Goal: Task Accomplishment & Management: Manage account settings

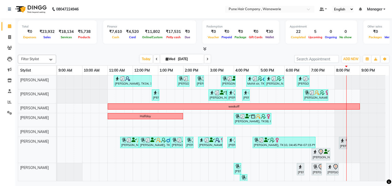
click at [348, 167] on div "[PERSON_NAME], TK04, 11:15 AM-12:45 PM, Hair Colour - Inoa Touch-up (Upto 2 Inc…" at bounding box center [223, 132] width 332 height 113
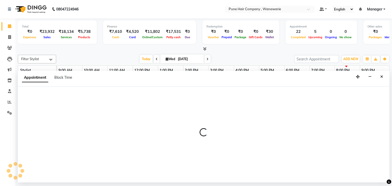
select select "79314"
select select "tentative"
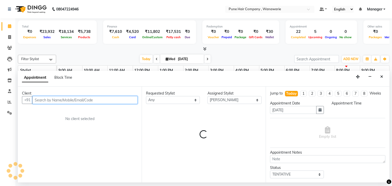
select select "1215"
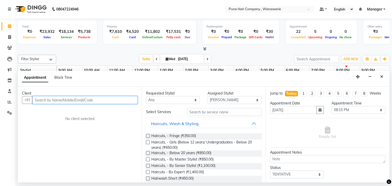
click at [68, 100] on input "text" at bounding box center [84, 100] width 105 height 8
type input "7625020909"
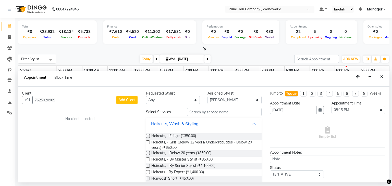
click at [125, 99] on span "Add Client" at bounding box center [127, 100] width 17 height 5
select select "22"
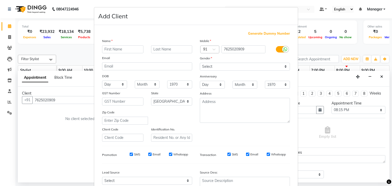
click at [117, 49] on input "text" at bounding box center [122, 49] width 41 height 8
type input "p"
type input "Pooja"
click at [167, 50] on input "text" at bounding box center [171, 49] width 41 height 8
type input "."
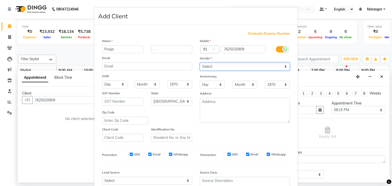
click at [284, 67] on select "Select Male Female Other Prefer Not To Say" at bounding box center [245, 67] width 90 height 8
select select "female"
click at [200, 63] on select "Select Male Female Other Prefer Not To Say" at bounding box center [245, 67] width 90 height 8
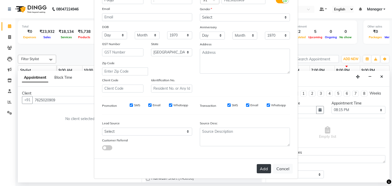
click at [263, 170] on button "Add" at bounding box center [264, 169] width 14 height 9
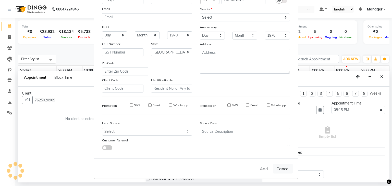
select select
select select "null"
select select
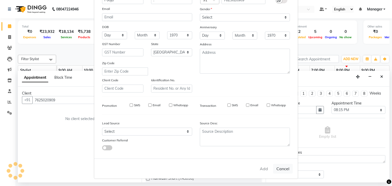
select select
checkbox input "false"
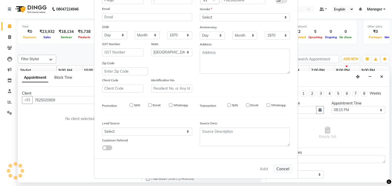
checkbox input "false"
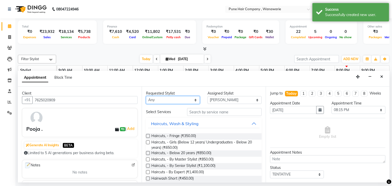
click at [194, 100] on select "Any Faisal shaikh Kasturi bhandari Manoj Zambre Nasim Shaikh Prasad wagh Ranjee…" at bounding box center [173, 100] width 54 height 8
select select "79314"
click at [146, 96] on select "Any Faisal shaikh Kasturi bhandari Manoj Zambre Nasim Shaikh Prasad wagh Ranjee…" at bounding box center [173, 100] width 54 height 8
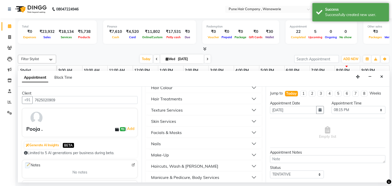
scroll to position [179, 0]
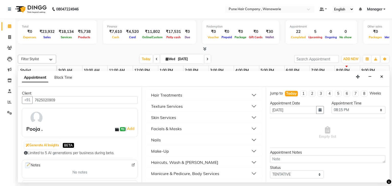
click at [175, 118] on div "Skin Services" at bounding box center [163, 118] width 25 height 6
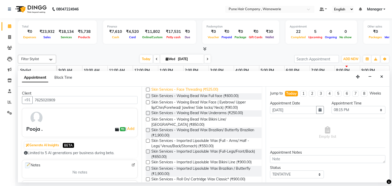
scroll to position [230, 0]
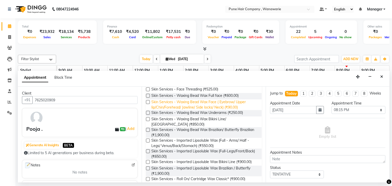
click at [181, 106] on span "Skin Services - Waxing Bead Wax Face ( Eyebrow/ Upper lip/Chin/Forehead/ Jawlin…" at bounding box center [204, 105] width 106 height 11
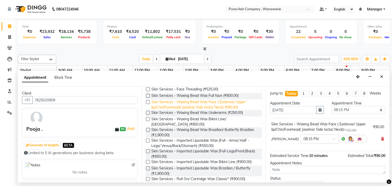
click at [181, 106] on span "Skin Services - Waxing Bead Wax Face ( Eyebrow/ Upper lip/Chin/Forehead/ Jawlin…" at bounding box center [204, 105] width 106 height 11
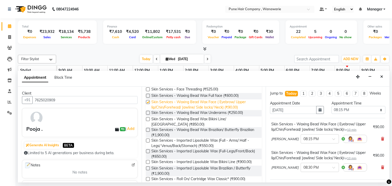
checkbox input "false"
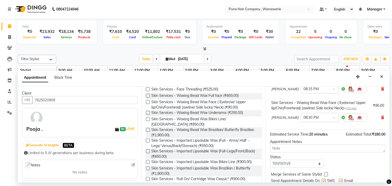
scroll to position [67, 0]
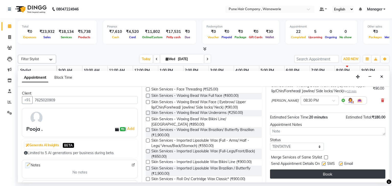
click at [324, 173] on button "Book" at bounding box center [327, 174] width 115 height 9
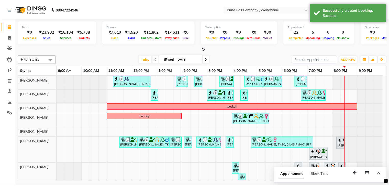
scroll to position [8, 0]
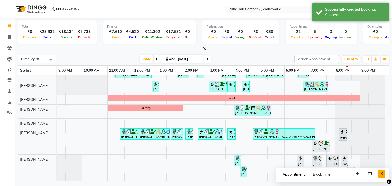
click at [383, 174] on icon "Close" at bounding box center [382, 174] width 3 height 4
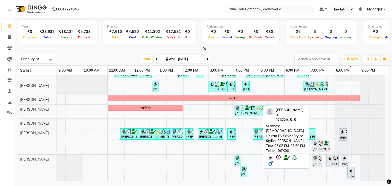
click at [324, 142] on icon at bounding box center [321, 144] width 6 height 6
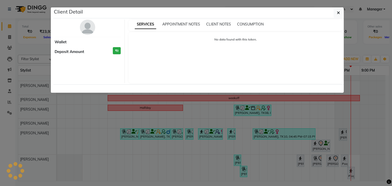
select select "7"
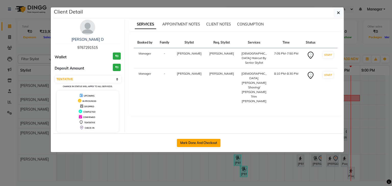
click at [208, 144] on button "Mark Done And Checkout" at bounding box center [199, 143] width 44 height 8
select select "service"
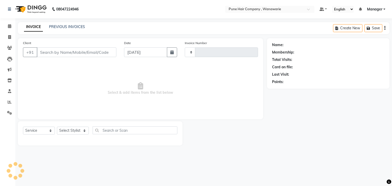
type input "1782"
select select "8072"
type input "9767291515"
select select "74603"
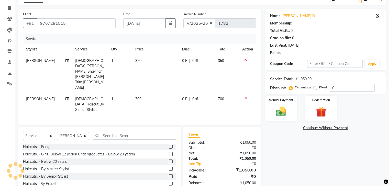
scroll to position [35, 0]
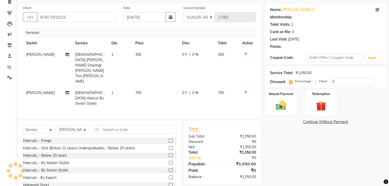
type input "20"
select select "1: Object"
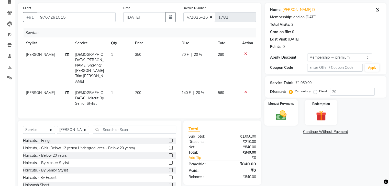
click at [280, 120] on img at bounding box center [280, 116] width 17 height 12
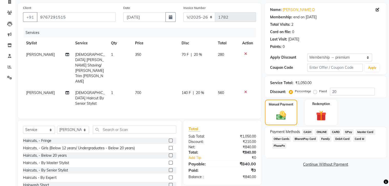
click at [348, 132] on span "GPay" at bounding box center [348, 133] width 10 height 6
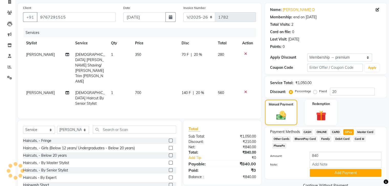
scroll to position [40, 0]
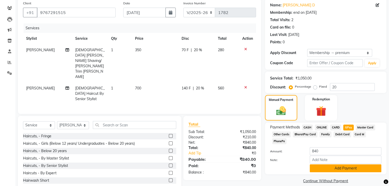
click at [346, 165] on button "Add Payment" at bounding box center [345, 169] width 72 height 8
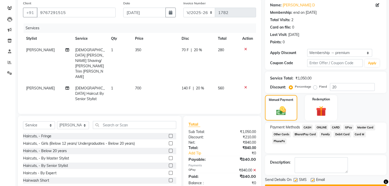
scroll to position [53, 0]
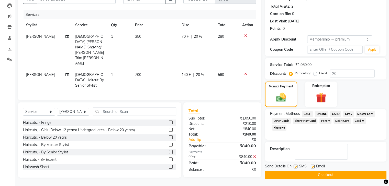
click at [332, 175] on button "Checkout" at bounding box center [325, 175] width 121 height 8
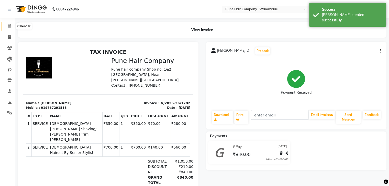
click at [8, 25] on icon at bounding box center [9, 26] width 3 height 4
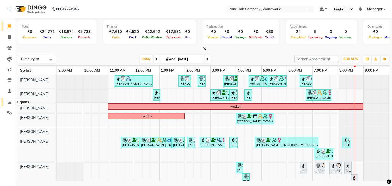
click at [9, 103] on icon at bounding box center [10, 102] width 4 height 4
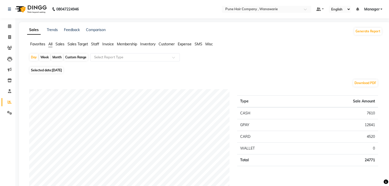
click at [43, 56] on div "Week" at bounding box center [44, 57] width 11 height 7
select select "9"
select select "2025"
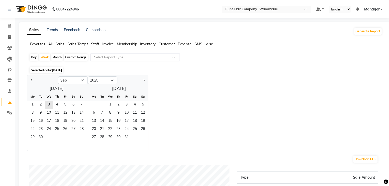
click at [55, 59] on div "Month" at bounding box center [57, 57] width 12 height 7
select select "9"
select select "2025"
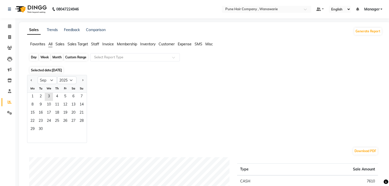
click at [57, 56] on div "Month" at bounding box center [57, 57] width 12 height 7
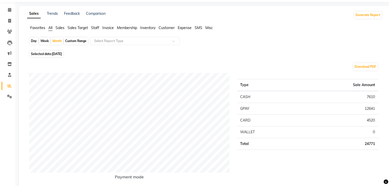
scroll to position [12, 0]
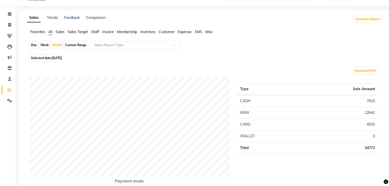
click at [93, 31] on span "Staff" at bounding box center [95, 32] width 8 height 5
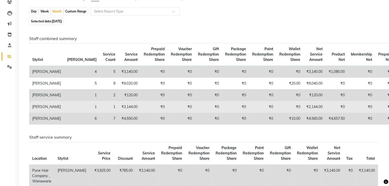
scroll to position [0, 0]
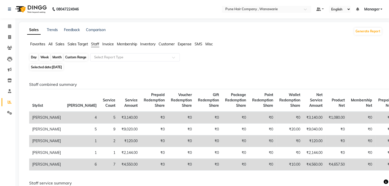
click at [57, 56] on div "Month" at bounding box center [57, 57] width 12 height 7
select select "9"
select select "2025"
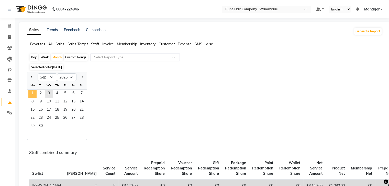
click at [32, 91] on span "1" at bounding box center [32, 94] width 8 height 8
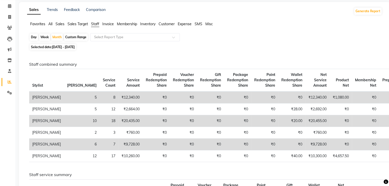
scroll to position [18, 0]
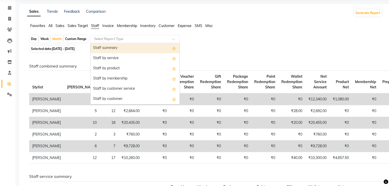
click at [130, 39] on input "text" at bounding box center [130, 39] width 74 height 5
click at [143, 46] on div "Staff summary" at bounding box center [134, 48] width 89 height 10
select select "full_report"
select select "csv"
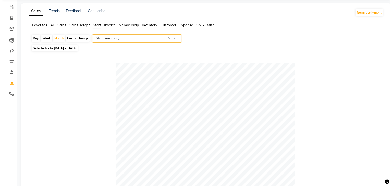
scroll to position [0, 0]
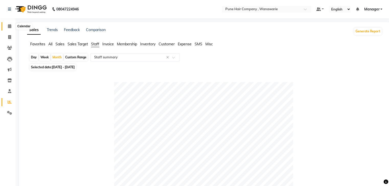
click at [8, 25] on icon at bounding box center [9, 26] width 3 height 4
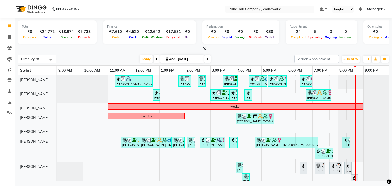
scroll to position [7, 0]
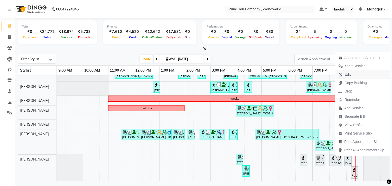
click at [348, 76] on span "Edit" at bounding box center [348, 74] width 6 height 5
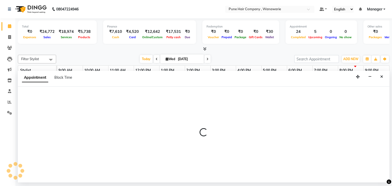
select select "tentative"
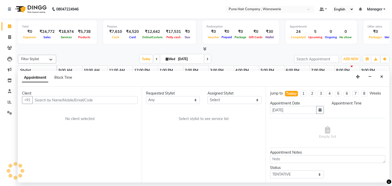
select select "79314"
select select "1110"
select select "4060"
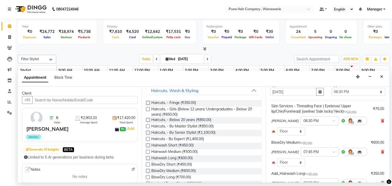
scroll to position [18, 0]
click at [192, 159] on span "Hairwash Long (₹600.00)" at bounding box center [171, 159] width 41 height 6
checkbox input "false"
click at [381, 153] on icon at bounding box center [382, 153] width 3 height 4
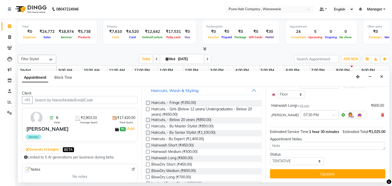
scroll to position [93, 0]
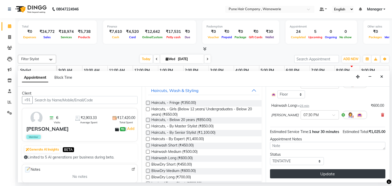
click at [311, 179] on button "Update" at bounding box center [327, 174] width 115 height 9
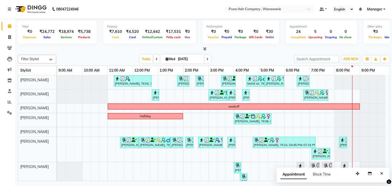
scroll to position [7, 0]
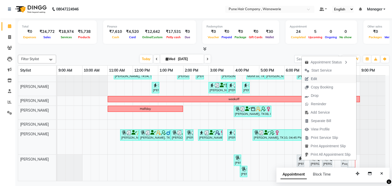
click at [318, 75] on span "Edit" at bounding box center [311, 79] width 18 height 8
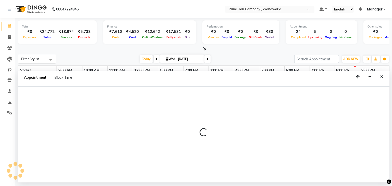
select select "tentative"
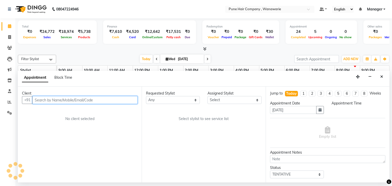
select select "79314"
select select "1110"
select select "4060"
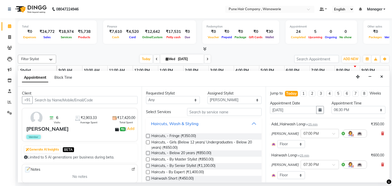
drag, startPoint x: 238, startPoint y: 125, endPoint x: 219, endPoint y: 126, distance: 19.4
click at [219, 126] on button "Haircuts, Wash & Styling" at bounding box center [203, 123] width 111 height 9
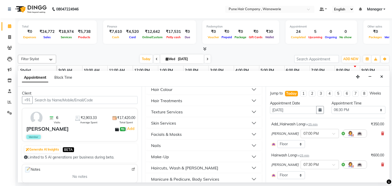
scroll to position [47, 0]
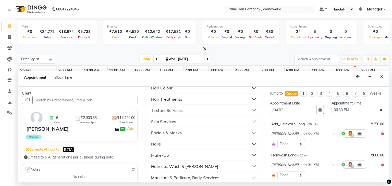
click at [196, 123] on button "Skin Services" at bounding box center [203, 121] width 111 height 9
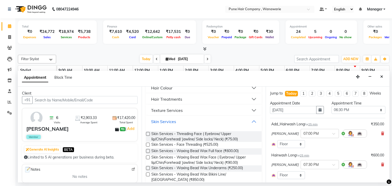
scroll to position [61, 0]
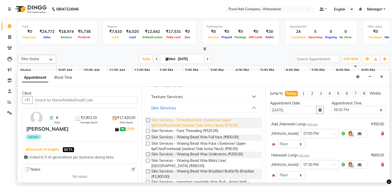
click at [187, 122] on span "Skin Services - Threading Face ( Eyebrow/ Upper lip/Chin/Forehead/ Jawline/ Sid…" at bounding box center [204, 123] width 106 height 11
checkbox input "false"
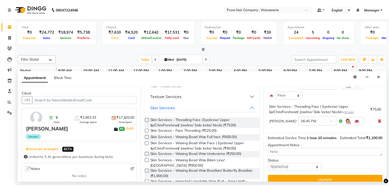
scroll to position [128, 0]
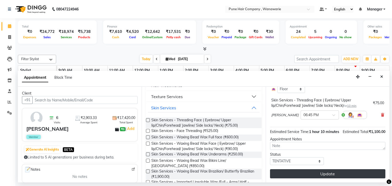
click at [324, 173] on button "Update" at bounding box center [327, 174] width 115 height 9
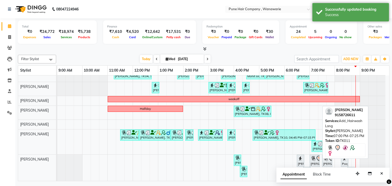
click at [316, 163] on div "[PERSON_NAME], TK11, 07:00 PM-07:25 PM, Add_Hairwash Long" at bounding box center [314, 161] width 9 height 11
select select "7"
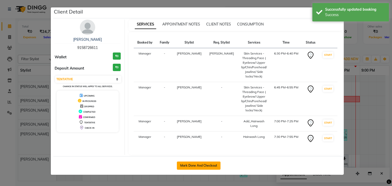
click at [200, 166] on button "Mark Done And Checkout" at bounding box center [199, 166] width 44 height 8
select select "service"
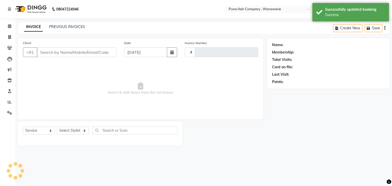
type input "1783"
select select "8072"
type input "9158726611"
select select "79314"
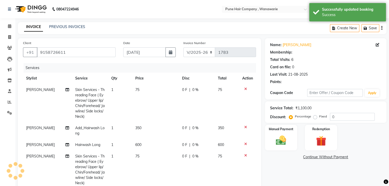
type input "20"
select select "1: Object"
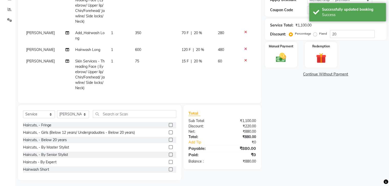
scroll to position [95, 0]
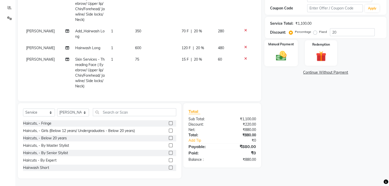
click at [279, 60] on img at bounding box center [280, 56] width 17 height 12
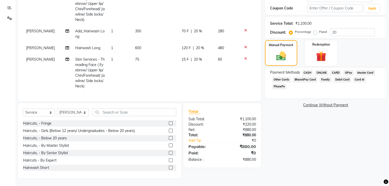
click at [348, 73] on span "GPay" at bounding box center [348, 73] width 10 height 6
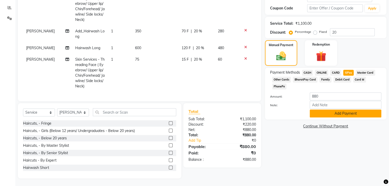
click at [337, 110] on button "Add Payment" at bounding box center [345, 114] width 72 height 8
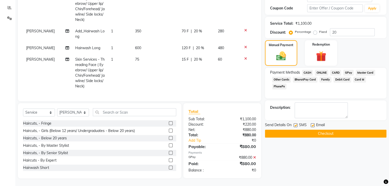
click at [329, 131] on button "Checkout" at bounding box center [325, 134] width 121 height 8
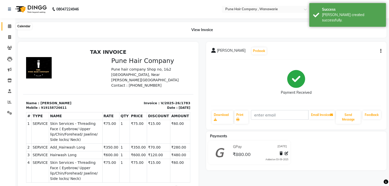
click at [11, 25] on icon at bounding box center [9, 26] width 3 height 4
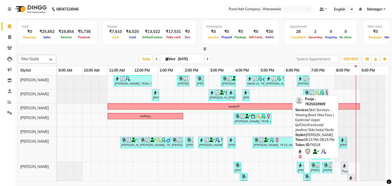
scroll to position [7, 0]
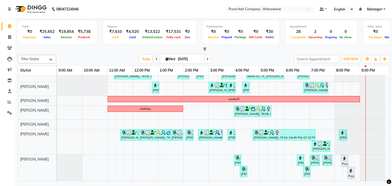
click at [205, 48] on icon at bounding box center [204, 49] width 3 height 4
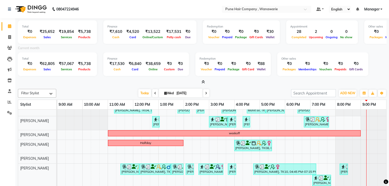
click at [203, 82] on icon at bounding box center [202, 82] width 3 height 4
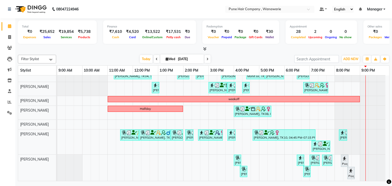
click at [207, 59] on icon at bounding box center [208, 59] width 2 height 3
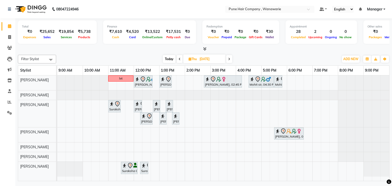
click at [229, 56] on span at bounding box center [229, 59] width 6 height 8
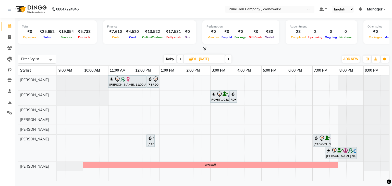
click at [228, 60] on icon at bounding box center [229, 59] width 2 height 3
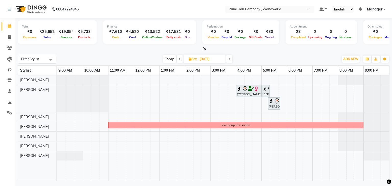
click at [168, 56] on span "Today" at bounding box center [169, 59] width 13 height 8
type input "[DATE]"
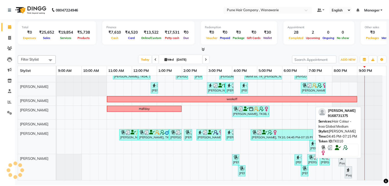
scroll to position [7, 0]
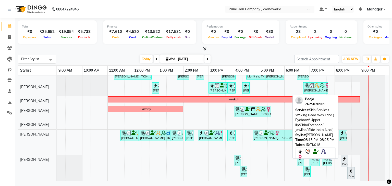
click at [344, 161] on div at bounding box center [344, 159] width 5 height 6
select select "7"
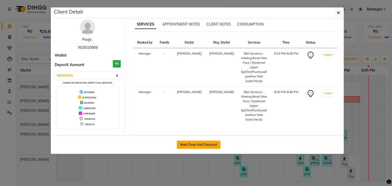
click at [193, 144] on button "Mark Done And Checkout" at bounding box center [199, 145] width 44 height 8
select select "service"
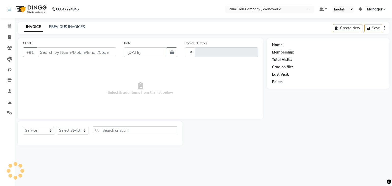
type input "1784"
select select "8072"
type input "7625020909"
select select "79314"
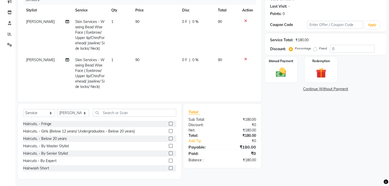
scroll to position [73, 0]
click at [50, 113] on select "Select Service Product Membership Package Voucher Prepaid Gift Card" at bounding box center [39, 113] width 32 height 8
click at [23, 117] on select "Select Service Product Membership Package Voucher Prepaid Gift Card" at bounding box center [39, 113] width 32 height 8
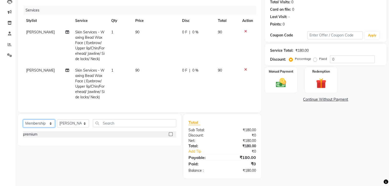
scroll to position [62, 0]
click at [170, 134] on label at bounding box center [171, 135] width 4 height 4
click at [170, 134] on input "checkbox" at bounding box center [170, 134] width 3 height 3
select select "select"
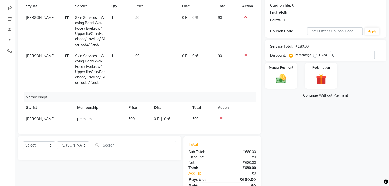
scroll to position [84, 0]
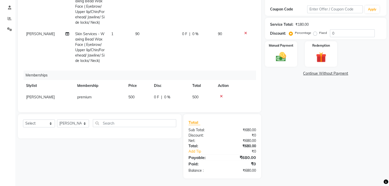
click at [169, 92] on td "0 F | 0 %" at bounding box center [170, 97] width 38 height 11
select select "79314"
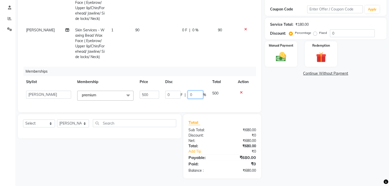
click at [194, 96] on input "0" at bounding box center [195, 95] width 15 height 8
type input "500"
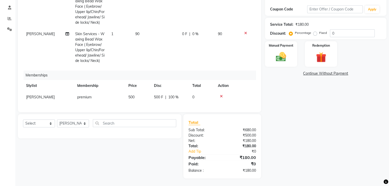
click at [224, 98] on tr "Nasim Shaikh premium 500 500 F | 100 % 0" at bounding box center [139, 97] width 233 height 11
click at [341, 30] on input "0" at bounding box center [352, 33] width 45 height 8
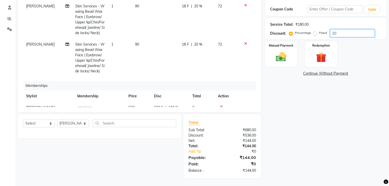
scroll to position [14, 0]
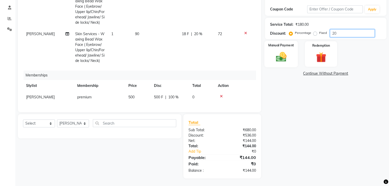
type input "20"
click at [275, 56] on img at bounding box center [280, 57] width 17 height 12
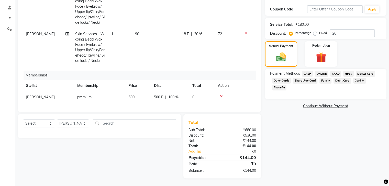
click at [347, 73] on span "GPay" at bounding box center [348, 74] width 10 height 6
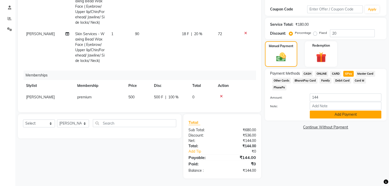
click at [339, 111] on button "Add Payment" at bounding box center [345, 115] width 72 height 8
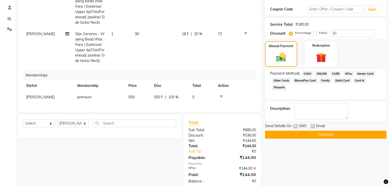
scroll to position [95, 0]
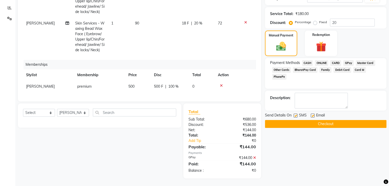
click at [332, 122] on button "Checkout" at bounding box center [325, 124] width 121 height 8
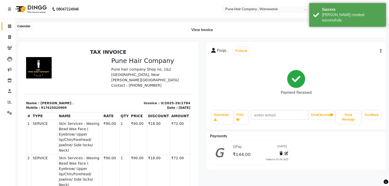
click at [9, 27] on icon at bounding box center [9, 26] width 3 height 4
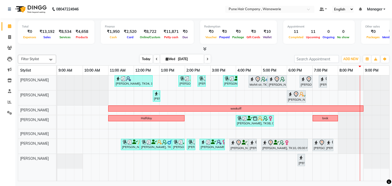
click at [146, 57] on span "Today" at bounding box center [146, 59] width 13 height 8
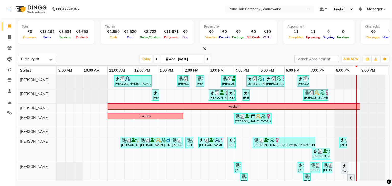
scroll to position [7, 0]
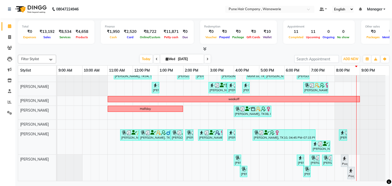
click at [204, 48] on icon at bounding box center [204, 49] width 3 height 4
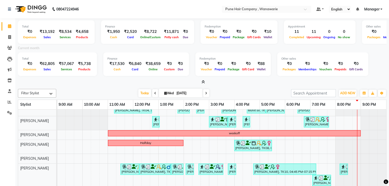
click at [204, 80] on icon at bounding box center [202, 82] width 3 height 4
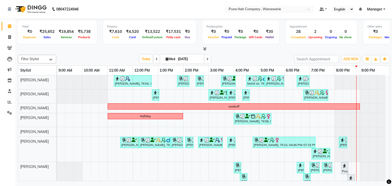
scroll to position [7, 0]
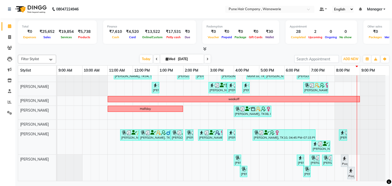
click at [205, 47] on icon at bounding box center [204, 49] width 3 height 4
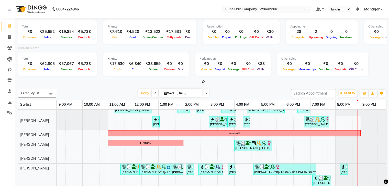
click at [203, 82] on icon at bounding box center [202, 82] width 3 height 4
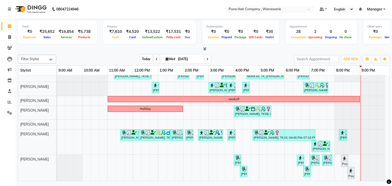
click at [144, 57] on span "Today" at bounding box center [146, 59] width 13 height 8
click at [146, 55] on span "Today" at bounding box center [146, 59] width 13 height 8
